Goal: Check status: Check status

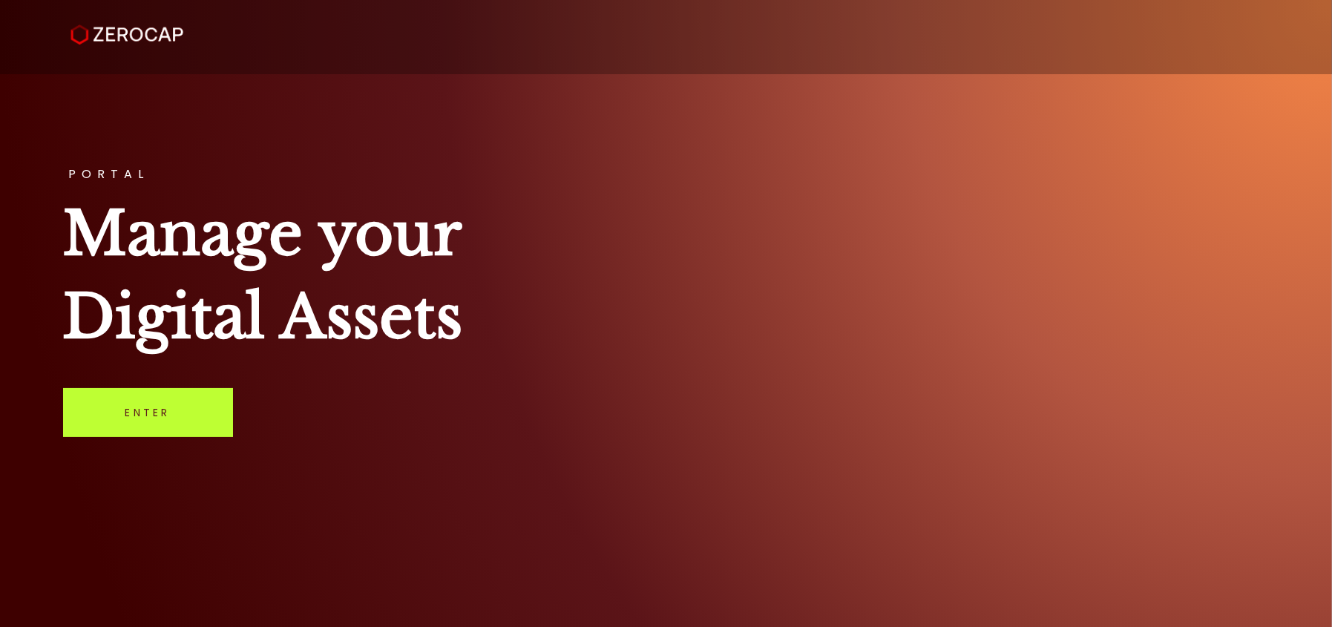
drag, startPoint x: 106, startPoint y: 414, endPoint x: 132, endPoint y: 417, distance: 26.1
click at [107, 415] on link "Enter" at bounding box center [148, 412] width 170 height 49
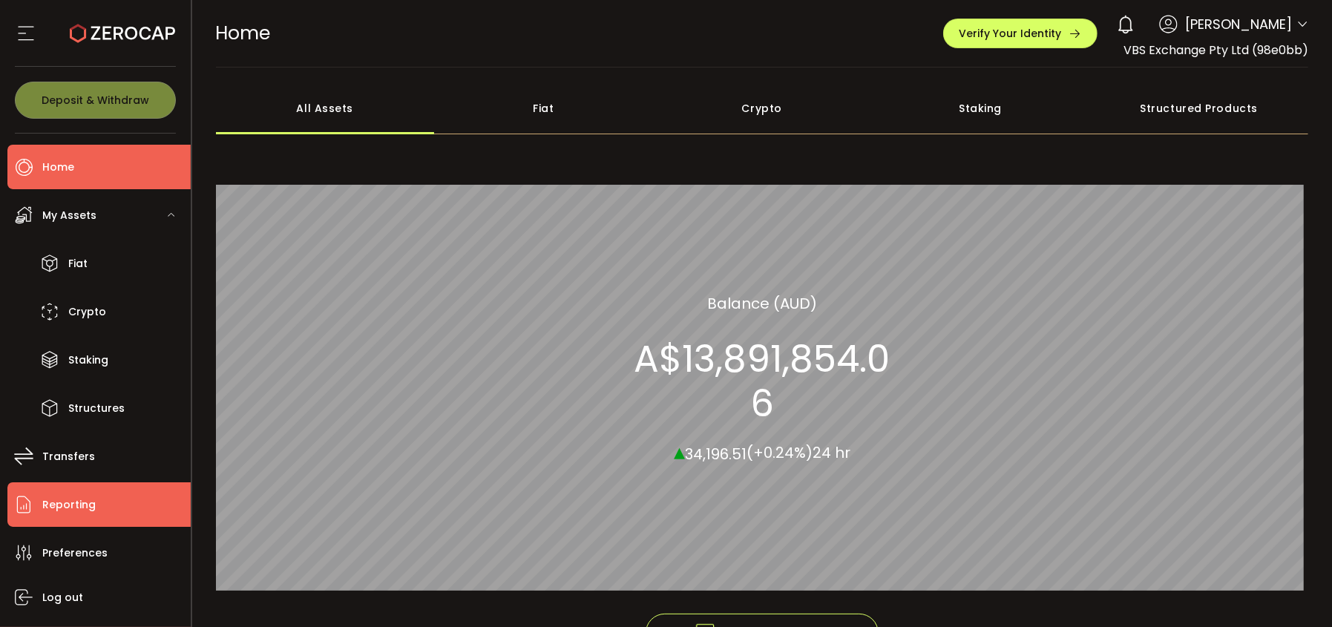
click at [59, 508] on span "Reporting" at bounding box center [68, 505] width 53 height 22
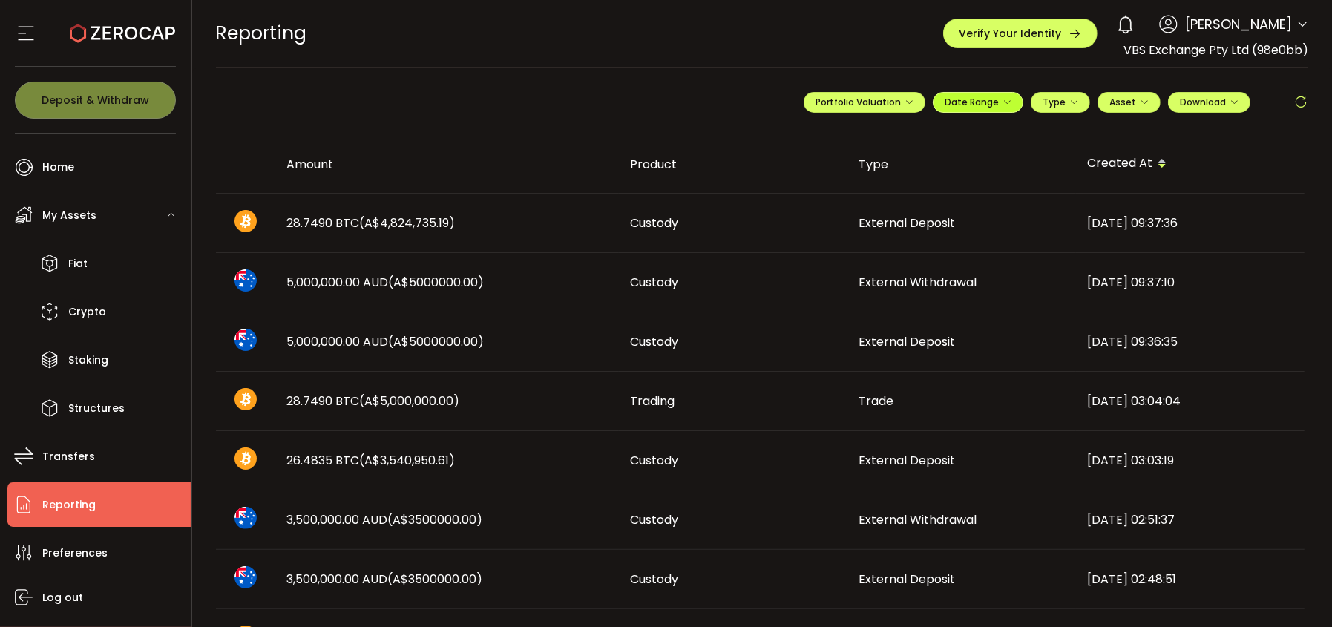
click at [996, 105] on span "Date Range" at bounding box center [977, 102] width 67 height 13
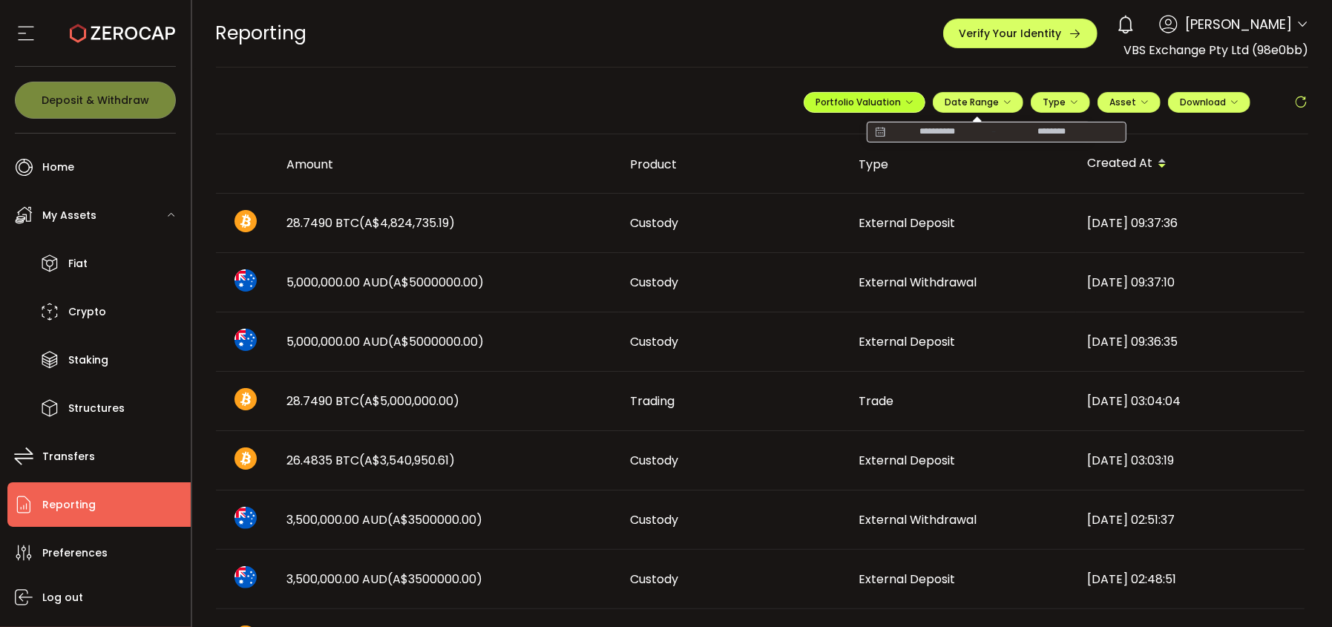
click at [890, 101] on span "Portfolio Valuation" at bounding box center [864, 102] width 98 height 13
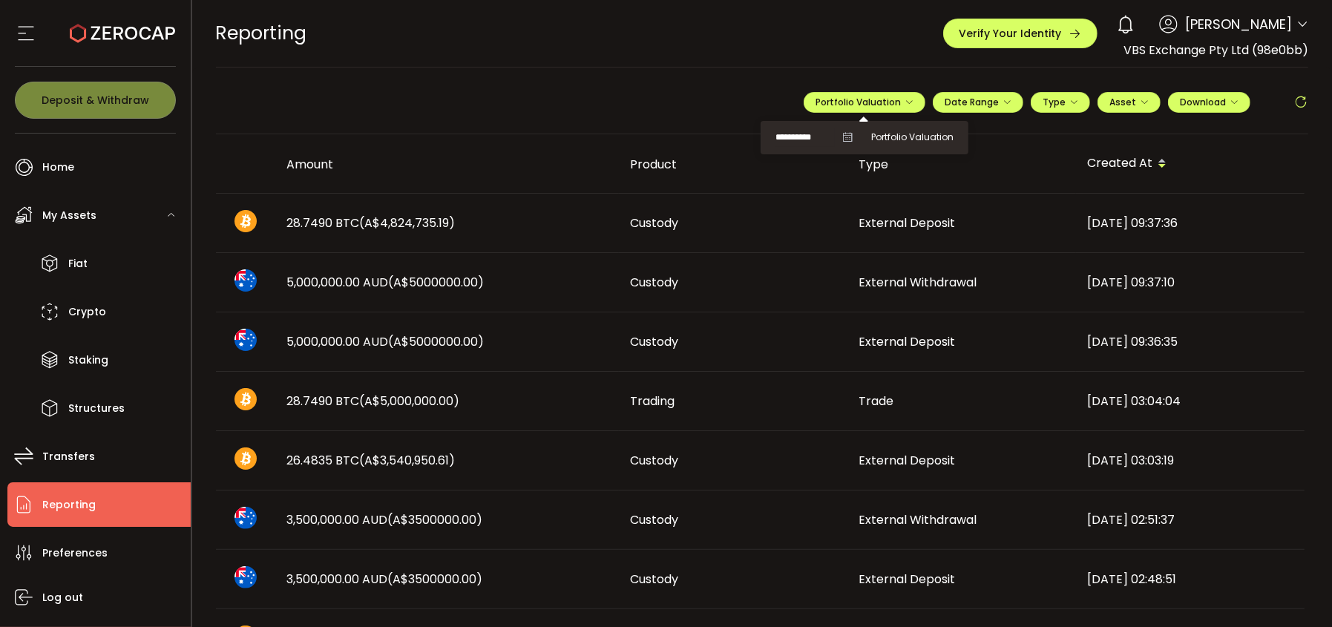
click at [847, 139] on icon at bounding box center [847, 137] width 10 height 10
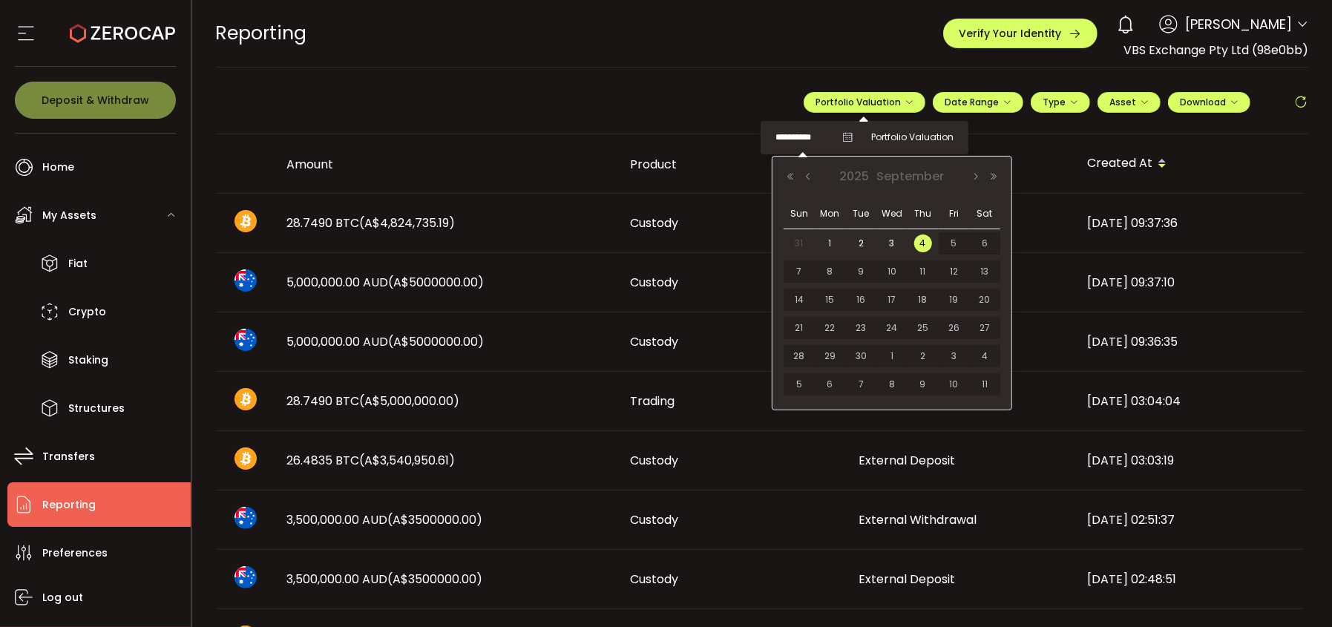
click at [791, 140] on input "**********" at bounding box center [804, 137] width 59 height 19
click at [808, 175] on button "Previous Month" at bounding box center [808, 176] width 18 height 10
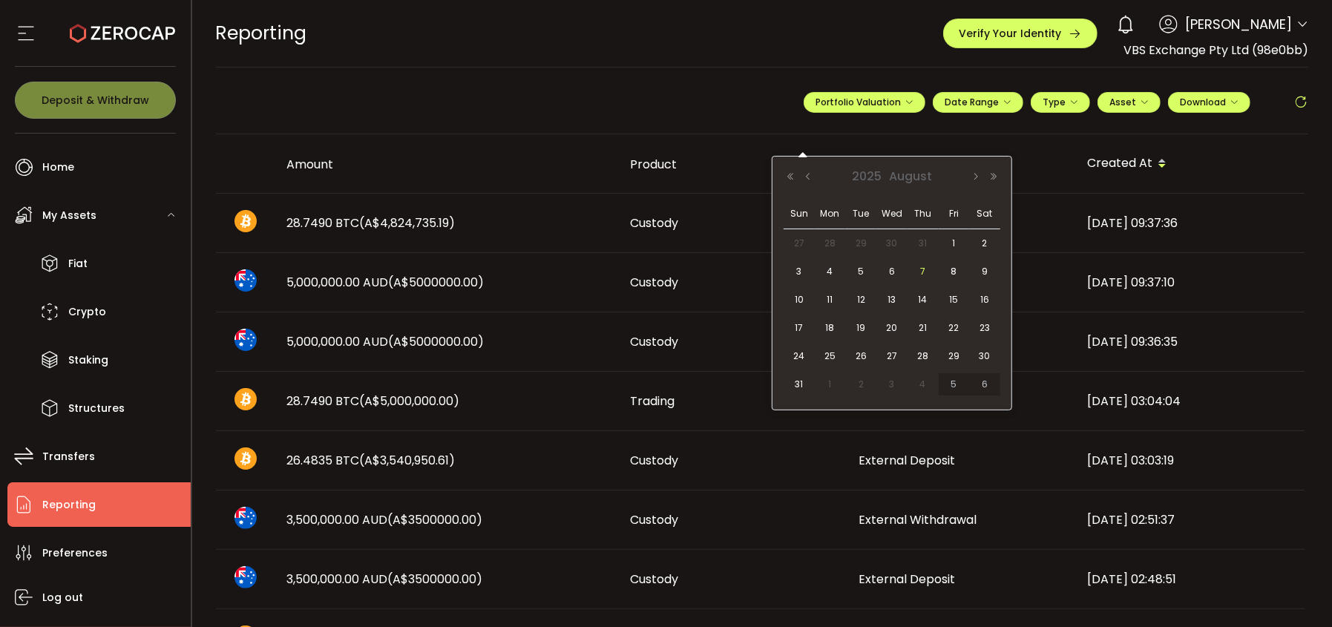
drag, startPoint x: 794, startPoint y: 382, endPoint x: 932, endPoint y: 263, distance: 181.9
click at [794, 383] on span "31" at bounding box center [799, 384] width 18 height 18
